Goal: Task Accomplishment & Management: Use online tool/utility

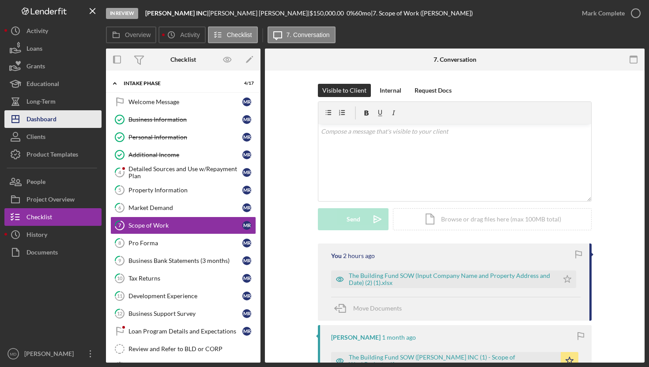
click at [60, 119] on button "Icon/Dashboard Dashboard" at bounding box center [52, 119] width 97 height 18
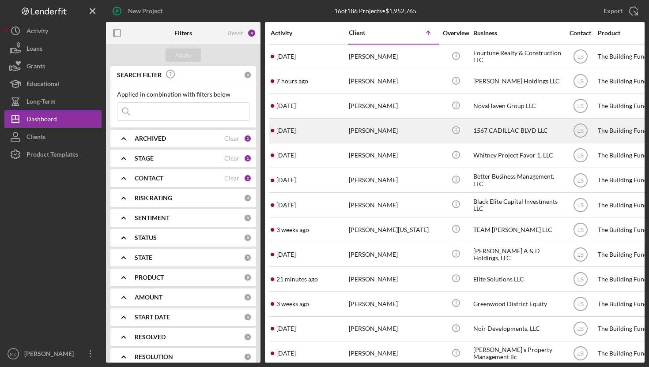
scroll to position [79, 0]
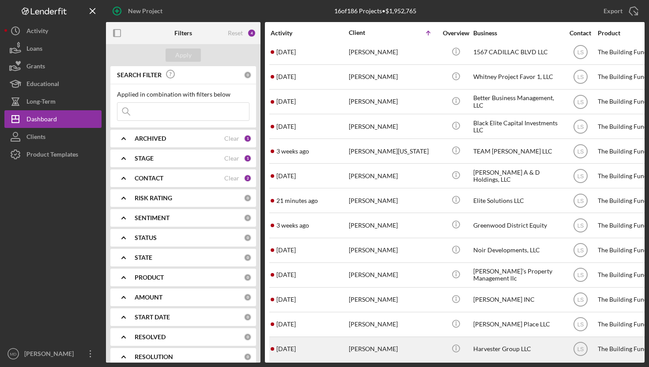
click at [362, 346] on div "[PERSON_NAME]" at bounding box center [393, 349] width 88 height 23
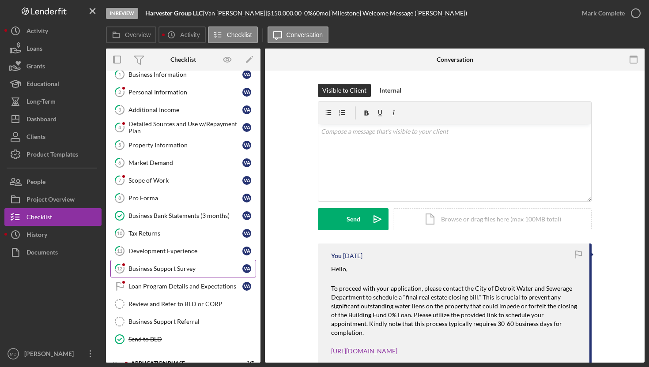
scroll to position [99, 0]
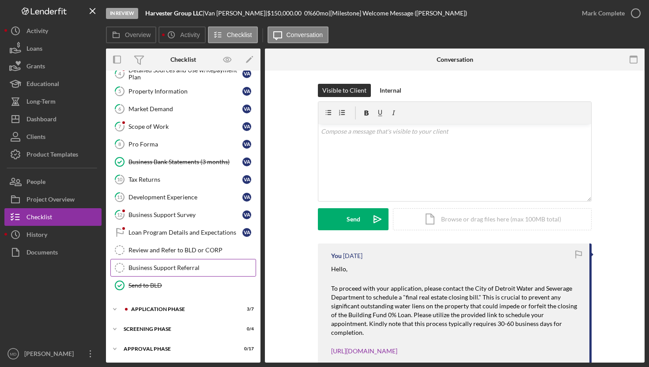
click at [171, 271] on div "Business Support Referral" at bounding box center [191, 267] width 127 height 7
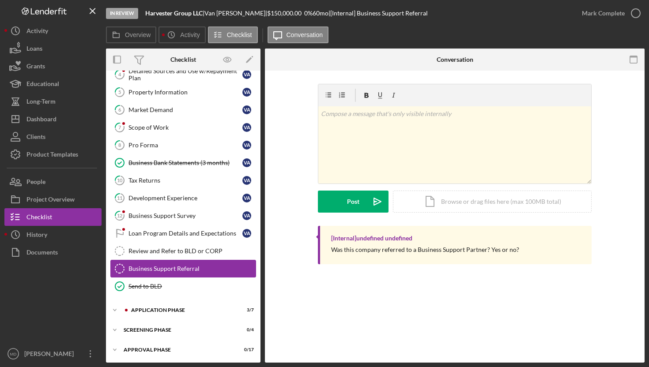
scroll to position [99, 0]
click at [461, 200] on div "Icon/Document Browse or drag files here (max 100MB total) Tap to choose files o…" at bounding box center [492, 202] width 199 height 22
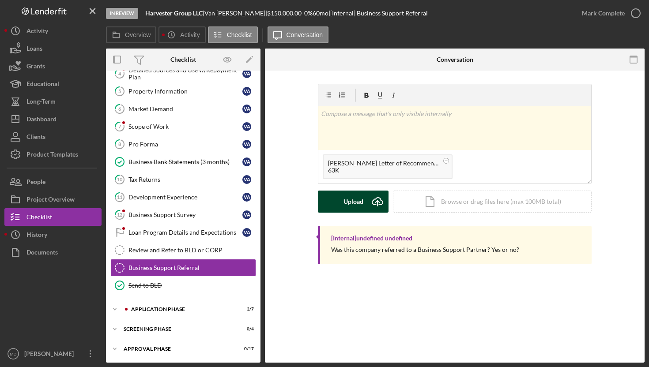
click at [360, 206] on div "Upload" at bounding box center [354, 202] width 20 height 22
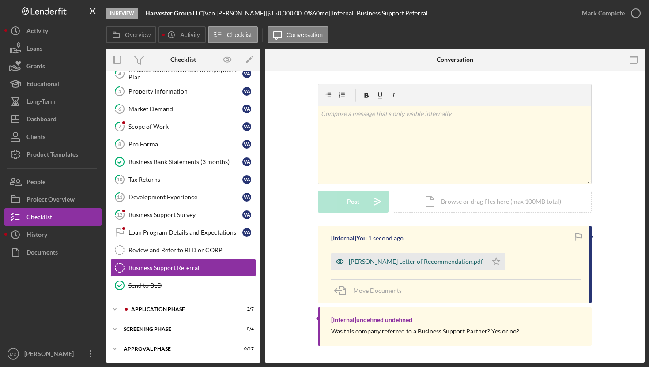
click at [383, 260] on div "[PERSON_NAME] Letter of Recommendation.pdf" at bounding box center [416, 261] width 134 height 7
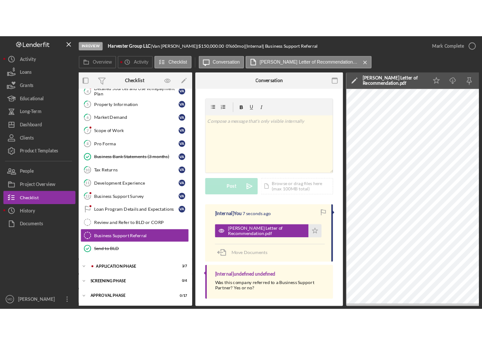
scroll to position [0, 0]
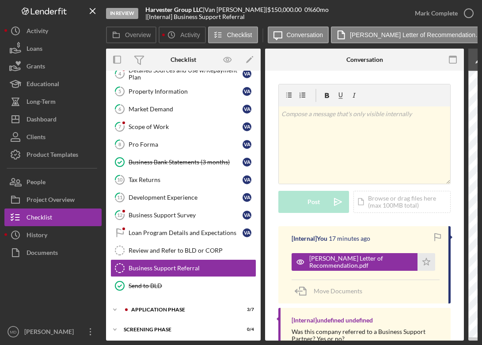
click at [346, 215] on div "v Color teal Color pink Remove color Add row above Add row below Add column bef…" at bounding box center [364, 155] width 172 height 142
click at [204, 271] on div "Business Support Referral" at bounding box center [191, 267] width 127 height 7
click at [208, 263] on link "Business Support Referral Business Support Referral" at bounding box center [183, 268] width 146 height 18
click at [388, 203] on div "Icon/Document Browse or drag files here (max 100MB total) Tap to choose files o…" at bounding box center [401, 202] width 97 height 22
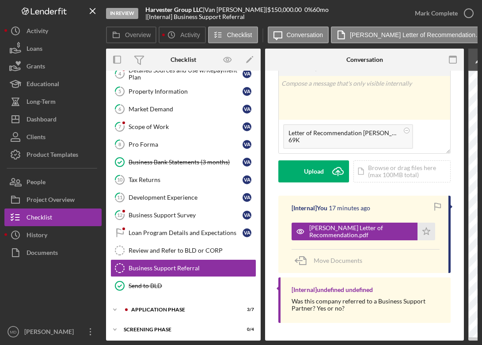
scroll to position [33, 0]
click at [310, 170] on div "Upload" at bounding box center [314, 171] width 20 height 22
